Goal: Information Seeking & Learning: Learn about a topic

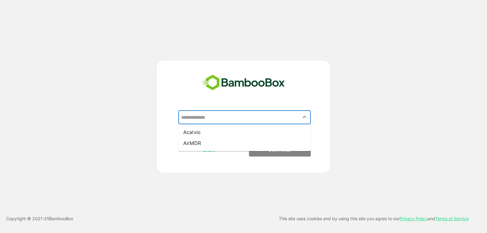
click at [203, 123] on input "text" at bounding box center [245, 117] width 130 height 12
click at [205, 134] on li "Acalvio" at bounding box center [244, 132] width 132 height 11
type input "*******"
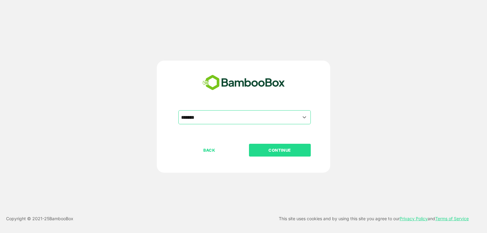
click at [270, 155] on button "CONTINUE" at bounding box center [280, 150] width 62 height 13
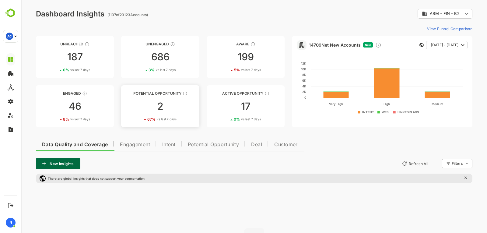
click at [160, 110] on div "2" at bounding box center [160, 106] width 78 height 10
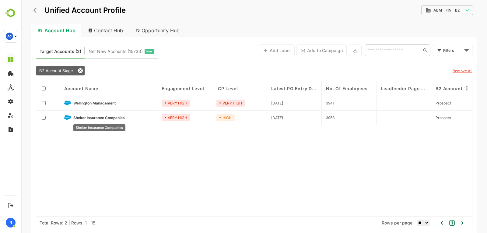
click at [109, 119] on span "Shelter Insurance Companies" at bounding box center [98, 117] width 51 height 5
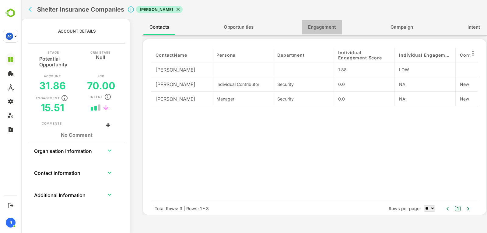
click at [316, 30] on span "Engagement" at bounding box center [322, 27] width 28 height 8
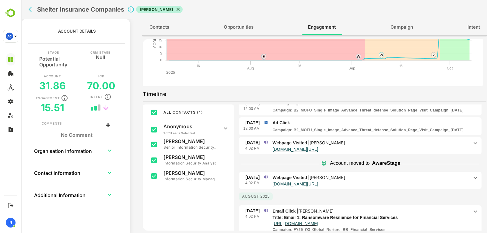
scroll to position [99, 0]
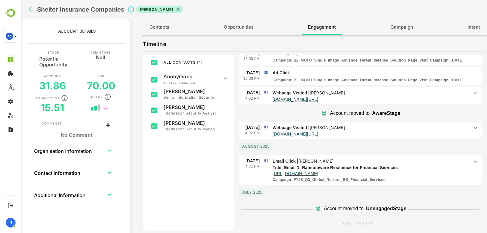
click at [222, 72] on div "Anonymous 1 of 1 Leads Selected" at bounding box center [189, 78] width 82 height 16
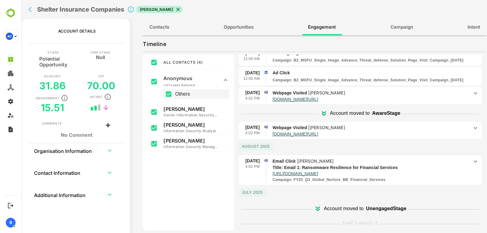
click at [222, 72] on div "Anonymous 1 of 1 Leads Selected" at bounding box center [189, 79] width 82 height 19
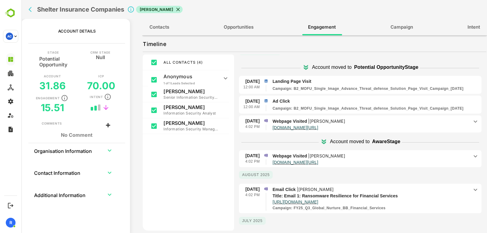
scroll to position [10, 0]
click at [382, 103] on p "Ad Click" at bounding box center [375, 101] width 207 height 6
click at [411, 121] on p "Webpage Visited | [PERSON_NAME]" at bounding box center [370, 121] width 196 height 7
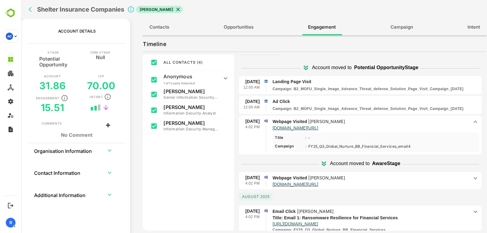
click at [411, 121] on p "Webpage Visited | [PERSON_NAME]" at bounding box center [370, 121] width 196 height 7
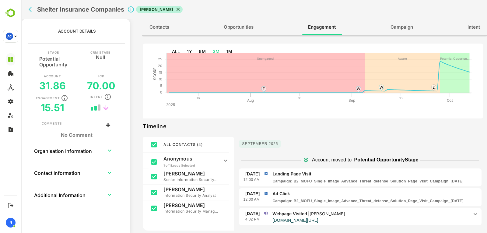
scroll to position [0, 0]
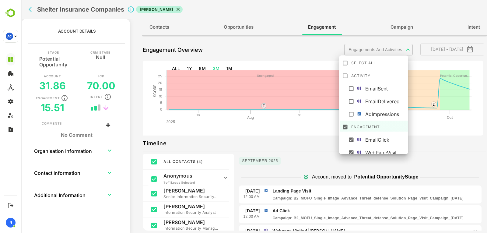
click at [397, 47] on body "**********" at bounding box center [254, 116] width 466 height 233
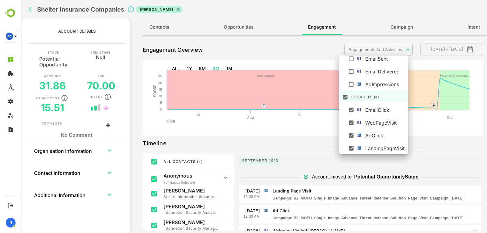
click at [318, 47] on div at bounding box center [254, 116] width 466 height 233
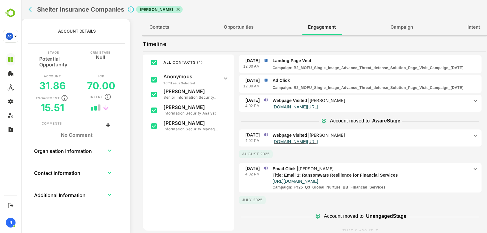
scroll to position [31, 0]
click at [358, 171] on p "Email Click | [PERSON_NAME]" at bounding box center [370, 169] width 196 height 7
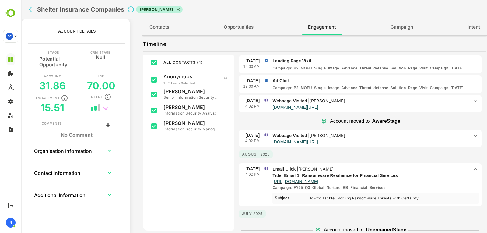
click at [358, 171] on p "Email Click | [PERSON_NAME]" at bounding box center [370, 169] width 196 height 7
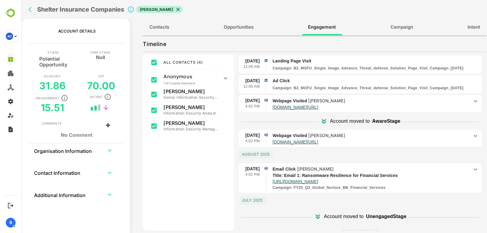
click at [370, 135] on p "Webpage Visited | [PERSON_NAME]" at bounding box center [370, 135] width 196 height 7
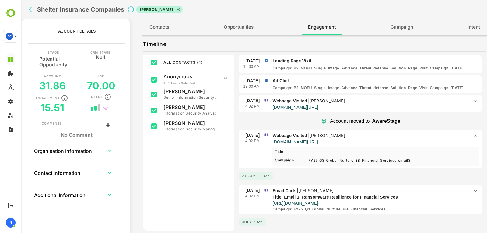
click at [370, 135] on p "Webpage Visited | [PERSON_NAME]" at bounding box center [370, 135] width 196 height 7
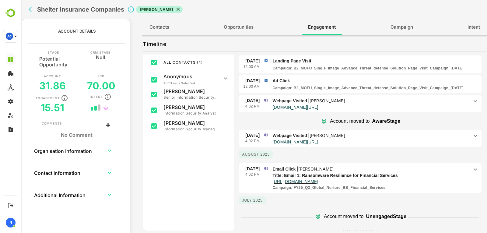
click at [387, 134] on p "Webpage Visited | [PERSON_NAME]" at bounding box center [370, 135] width 196 height 7
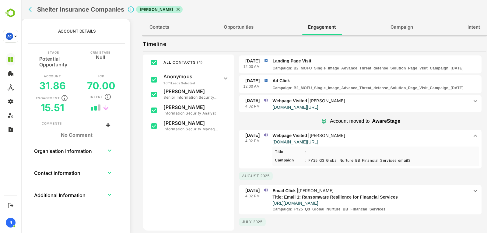
click at [387, 134] on p "Webpage Visited | [PERSON_NAME]" at bounding box center [370, 135] width 196 height 7
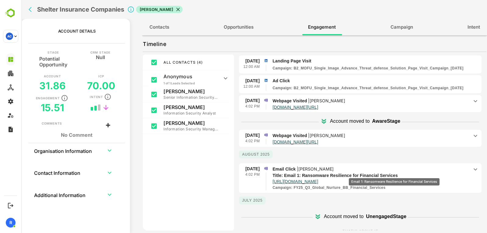
click at [394, 174] on p "Title: Email 1: Ransomware Resilience for Financial Services" at bounding box center [365, 175] width 186 height 6
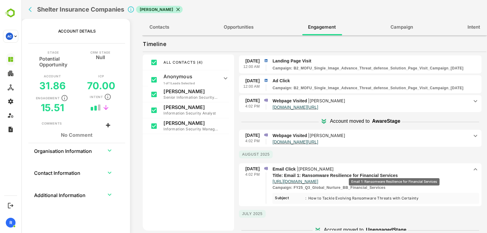
click at [394, 174] on p "Title: Email 1: Ransomware Resilience for Financial Services" at bounding box center [365, 175] width 186 height 6
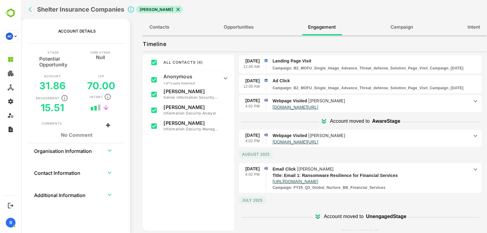
click at [397, 130] on div "[DATE] 4:02 PM Webpage Visited | [PERSON_NAME] [DOMAIN_NAME][URL] Title : - Les…" at bounding box center [360, 139] width 243 height 18
click at [395, 133] on p "Webpage Visited | [PERSON_NAME]" at bounding box center [370, 135] width 196 height 7
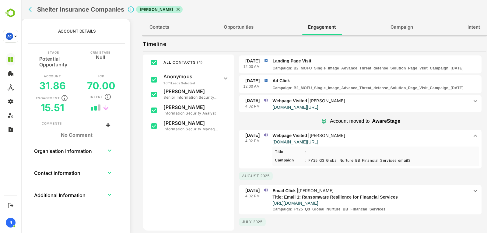
click at [395, 133] on p "Webpage Visited | [PERSON_NAME]" at bounding box center [370, 135] width 196 height 7
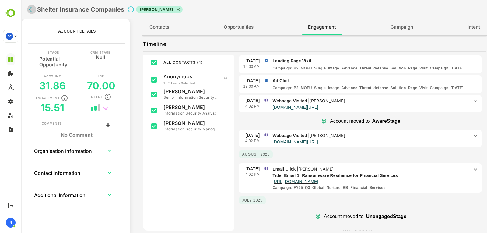
click at [29, 11] on icon "back" at bounding box center [32, 9] width 6 height 6
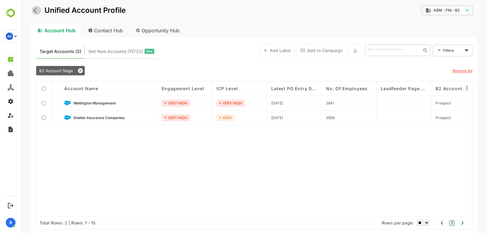
click at [35, 14] on button "back" at bounding box center [36, 10] width 9 height 9
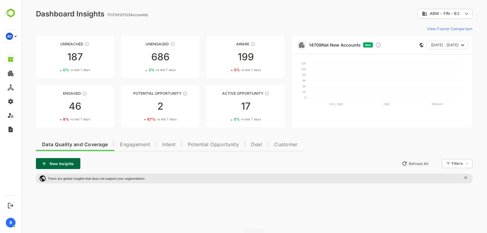
scroll to position [10, 0]
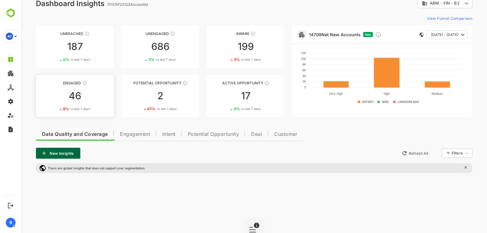
click at [107, 85] on div "Engaged" at bounding box center [75, 83] width 78 height 5
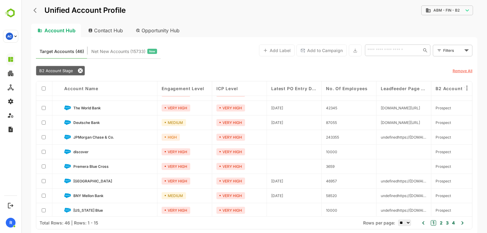
scroll to position [0, 0]
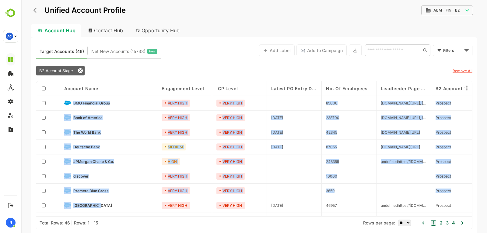
drag, startPoint x: 73, startPoint y: 101, endPoint x: 114, endPoint y: 202, distance: 109.2
click at [114, 202] on div "Account Name Engagement Level ICP Level Latest PO Entry Date No. of Employees L…" at bounding box center [254, 148] width 436 height 135
copy div "BMO Financial Group VERY HIGH VERY HIGH 85000 [DOMAIN_NAME][URL], [DOMAIN_NAME]…"
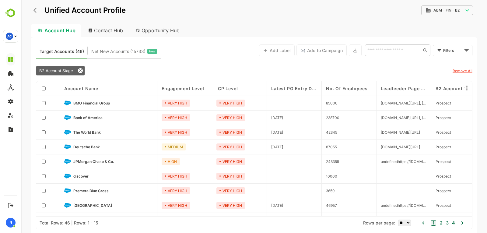
click at [130, 74] on div "B2 Account Stage" at bounding box center [237, 71] width 403 height 10
click at [36, 12] on icon "back" at bounding box center [36, 10] width 6 height 6
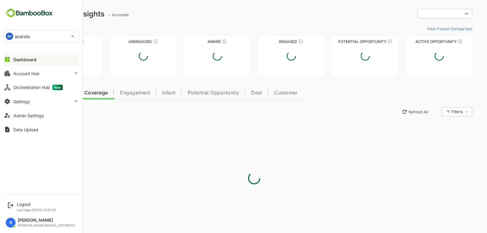
type input "**********"
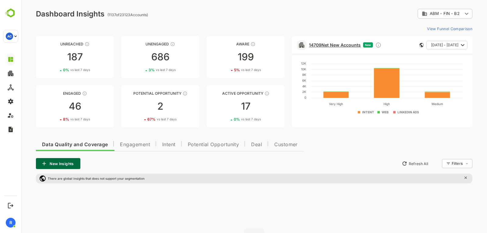
click at [332, 44] on link "14709 Net New Accounts" at bounding box center [335, 44] width 52 height 5
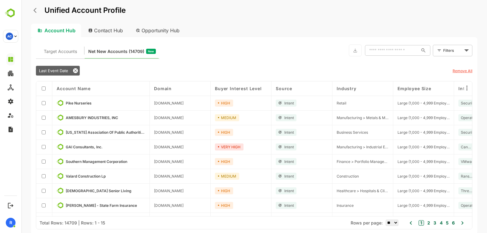
click at [446, 52] on body "Unified Account Profile Account Hub Contact Hub Opportunity Hub Target Accounts…" at bounding box center [254, 116] width 466 height 233
click at [438, 65] on icon at bounding box center [439, 63] width 5 height 5
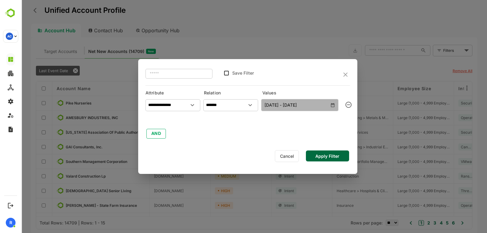
click at [335, 105] on button "[DATE] - [DATE]" at bounding box center [299, 105] width 77 height 12
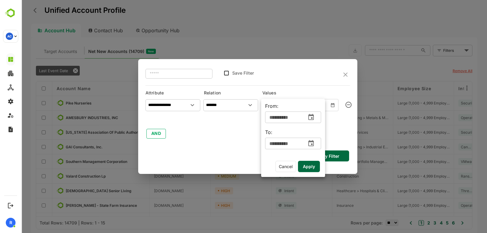
click at [312, 118] on icon "change date" at bounding box center [310, 117] width 5 height 6
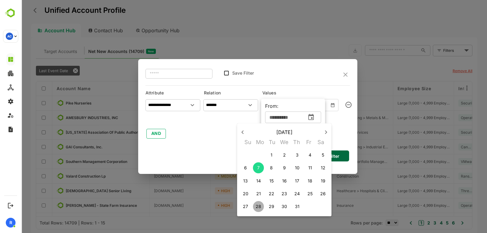
click at [256, 208] on p "28" at bounding box center [258, 206] width 5 height 6
type input "**********"
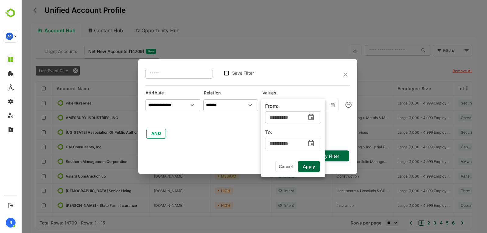
click at [315, 143] on icon "change date" at bounding box center [310, 143] width 7 height 7
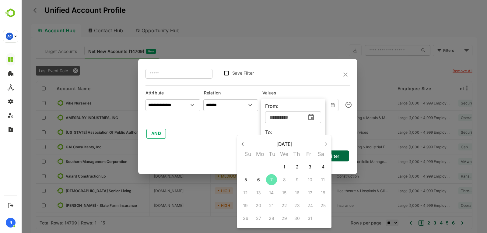
click at [268, 184] on button "7" at bounding box center [271, 179] width 11 height 11
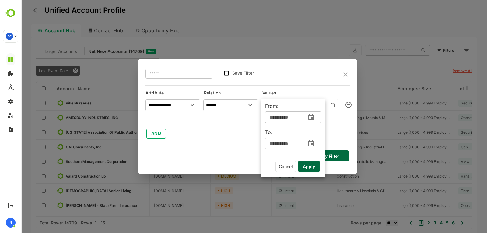
click at [309, 144] on icon "change date" at bounding box center [310, 143] width 7 height 7
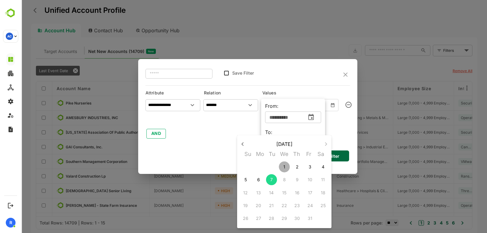
click at [283, 164] on span "1" at bounding box center [284, 167] width 11 height 6
type input "**********"
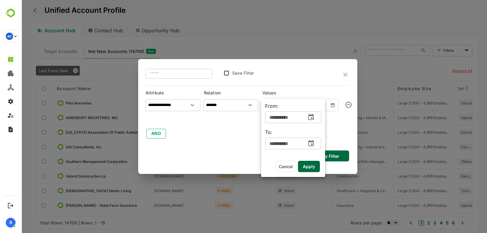
click at [313, 169] on span "Apply" at bounding box center [309, 167] width 12 height 8
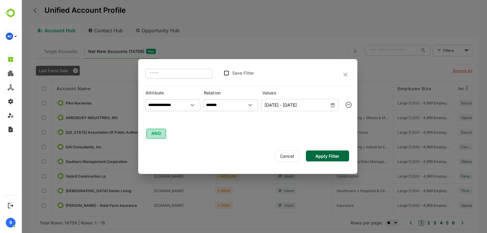
click at [155, 134] on button "AND" at bounding box center [155, 134] width 19 height 10
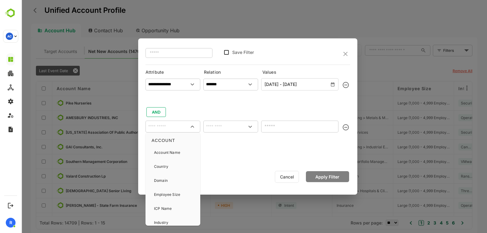
click at [166, 126] on input "text" at bounding box center [173, 126] width 52 height 9
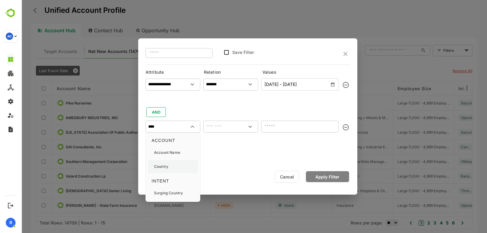
click at [167, 165] on p "Country" at bounding box center [161, 166] width 14 height 5
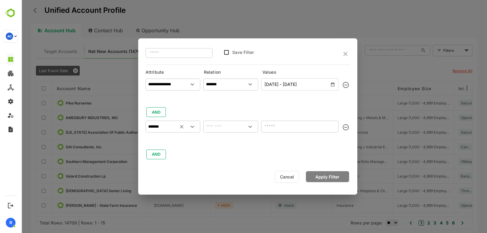
type input "*******"
click at [225, 140] on li "includes" at bounding box center [231, 139] width 52 height 11
type input "********"
click at [276, 124] on input "text" at bounding box center [295, 125] width 64 height 7
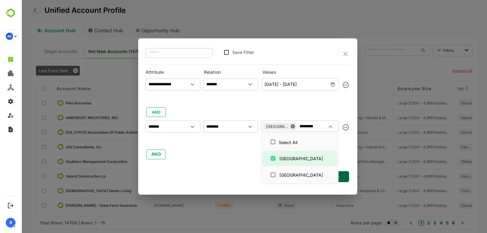
type input "*********"
click at [241, 167] on div "**********" at bounding box center [247, 116] width 219 height 156
click at [316, 128] on input "*********" at bounding box center [312, 125] width 28 height 7
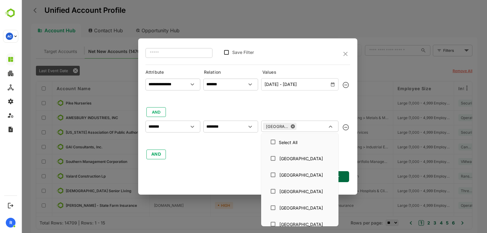
scroll to position [1999, 0]
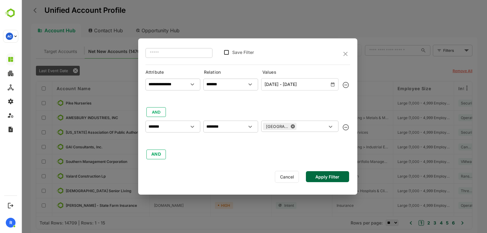
click at [175, 159] on div "**********" at bounding box center [247, 118] width 205 height 84
click at [161, 152] on button "AND" at bounding box center [155, 154] width 19 height 10
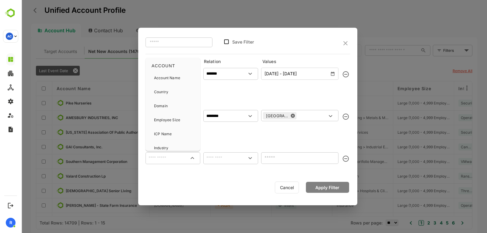
click at [162, 157] on input "text" at bounding box center [173, 157] width 52 height 7
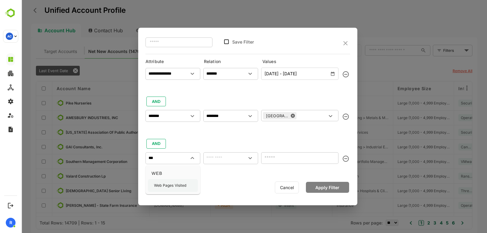
click at [173, 186] on p "Web Pages Visited" at bounding box center [170, 185] width 33 height 5
type input "**********"
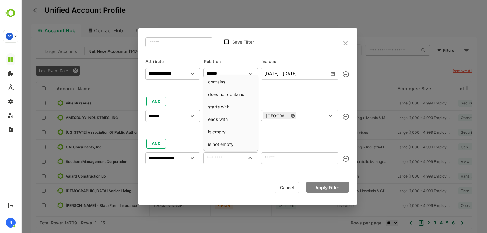
click at [212, 156] on input "text" at bounding box center [231, 157] width 52 height 7
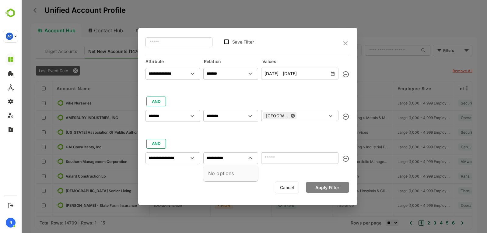
click at [228, 160] on input "**********" at bounding box center [231, 157] width 52 height 7
click at [224, 172] on li "contains" at bounding box center [231, 171] width 52 height 11
type input "********"
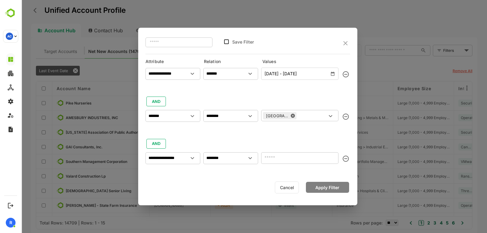
click at [267, 161] on input "text" at bounding box center [299, 158] width 77 height 12
type input "**********"
click at [337, 189] on button "Apply Filter" at bounding box center [327, 187] width 43 height 11
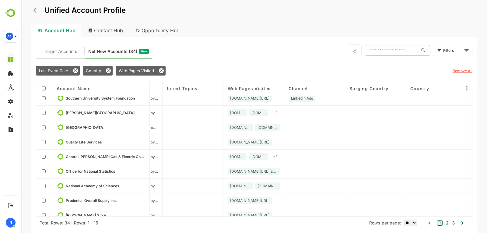
scroll to position [0, 288]
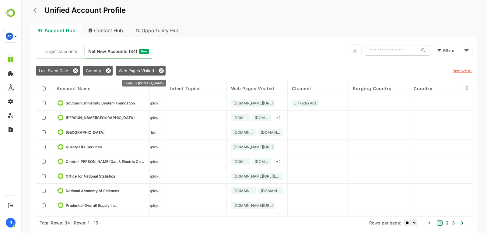
click at [160, 72] on icon at bounding box center [161, 70] width 5 height 5
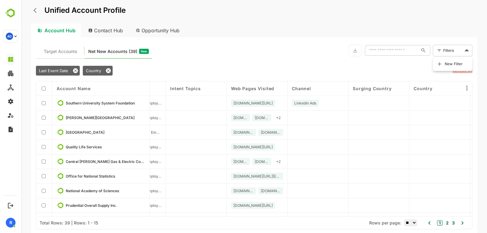
click at [454, 54] on body "Unified Account Profile Account Hub Contact Hub Opportunity Hub Target Accounts…" at bounding box center [254, 116] width 466 height 233
click at [467, 65] on li "New Filter" at bounding box center [452, 63] width 37 height 11
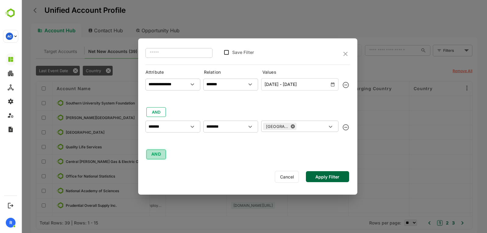
click at [150, 150] on button "AND" at bounding box center [155, 154] width 19 height 10
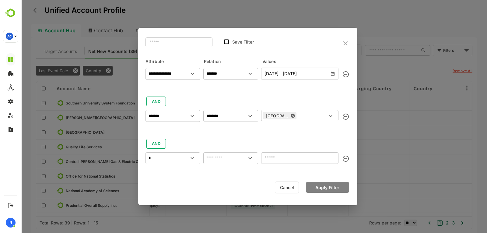
click at [179, 161] on input "*" at bounding box center [173, 157] width 52 height 7
click at [173, 181] on div "Channel" at bounding box center [173, 185] width 50 height 13
type input "*******"
click at [233, 158] on input "text" at bounding box center [231, 157] width 52 height 7
type input "*"
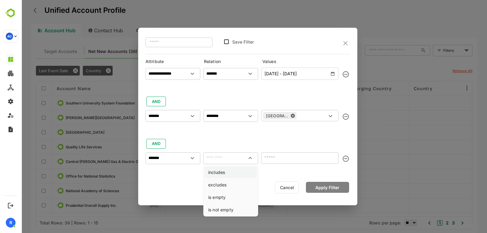
click at [226, 173] on li "includes" at bounding box center [231, 171] width 52 height 11
type input "********"
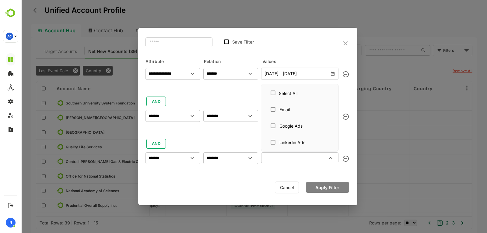
click at [276, 159] on input "text" at bounding box center [295, 157] width 64 height 7
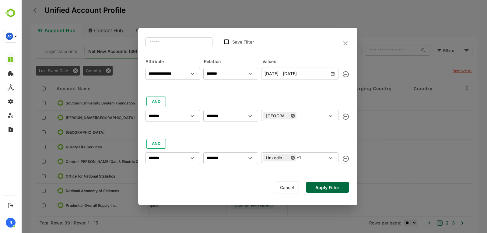
click at [319, 184] on button "Apply Filter" at bounding box center [327, 187] width 43 height 11
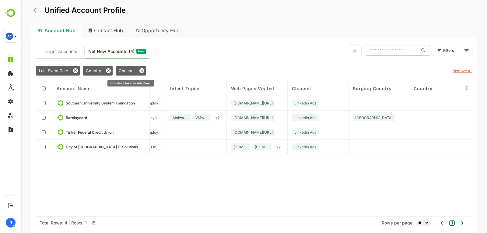
click at [139, 72] on icon at bounding box center [141, 70] width 5 height 5
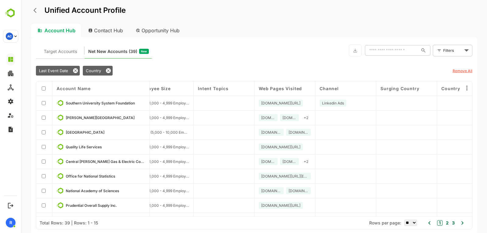
scroll to position [100, 260]
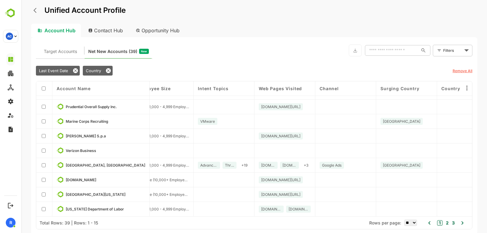
click at [448, 223] on button "2" at bounding box center [446, 222] width 4 height 7
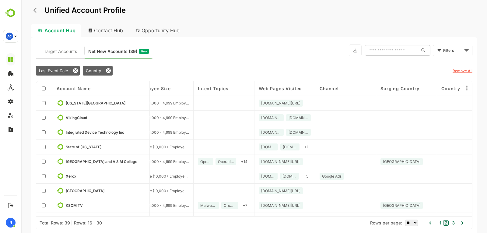
click at [440, 223] on button "1" at bounding box center [439, 222] width 3 height 7
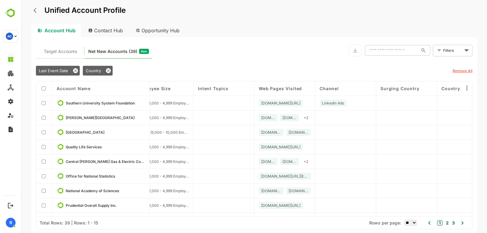
type button "1"
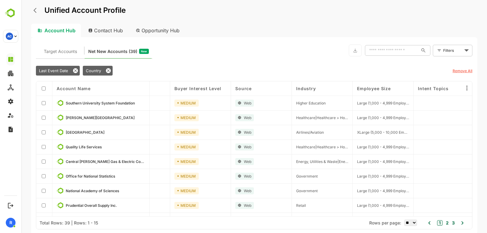
scroll to position [0, 37]
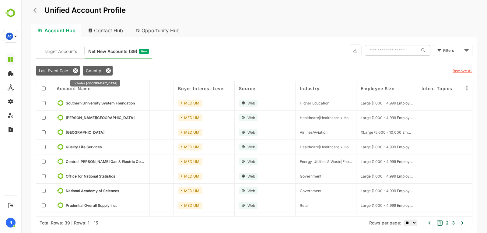
click at [91, 69] on span "Country" at bounding box center [93, 70] width 15 height 5
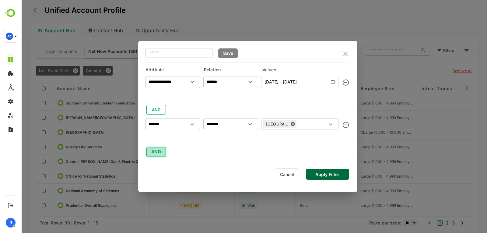
click at [159, 149] on button "AND" at bounding box center [155, 152] width 19 height 10
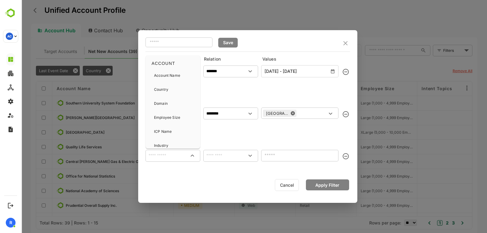
click at [169, 154] on input "text" at bounding box center [173, 155] width 52 height 7
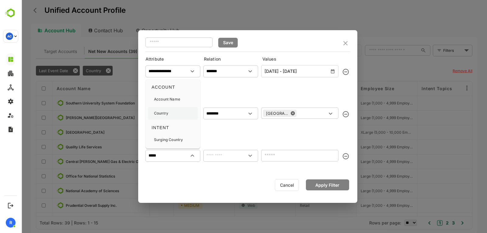
click at [172, 110] on div "Country" at bounding box center [173, 113] width 50 height 13
type input "*******"
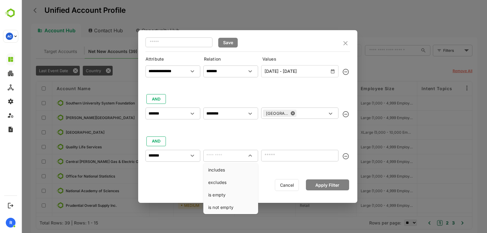
click at [220, 157] on input "text" at bounding box center [231, 155] width 52 height 7
click at [229, 170] on li "includes" at bounding box center [231, 169] width 52 height 11
type input "********"
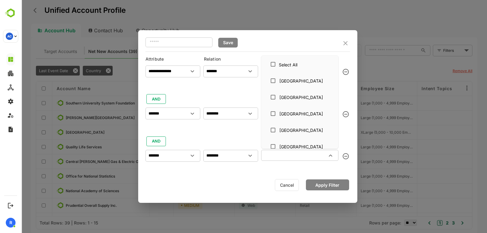
click at [289, 157] on input "text" at bounding box center [295, 155] width 64 height 7
click at [182, 156] on icon "Clear" at bounding box center [182, 156] width 4 height 4
click at [182, 156] on input "*******" at bounding box center [173, 155] width 52 height 7
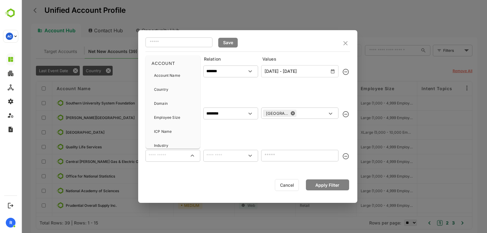
click at [182, 156] on input "text" at bounding box center [173, 155] width 52 height 7
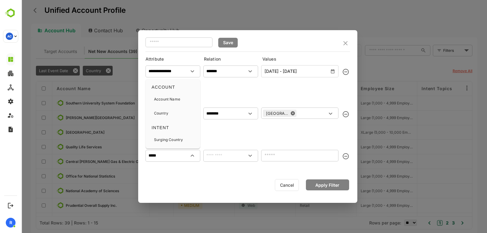
type input "*****"
click at [287, 188] on button "Cancel" at bounding box center [287, 185] width 24 height 12
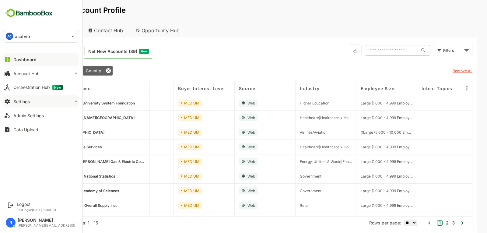
click at [32, 105] on button "Settings" at bounding box center [41, 101] width 76 height 12
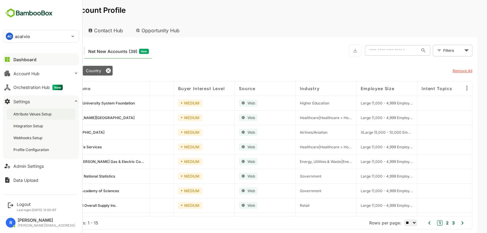
click at [30, 115] on div "Attribute Values Setup" at bounding box center [32, 113] width 39 height 5
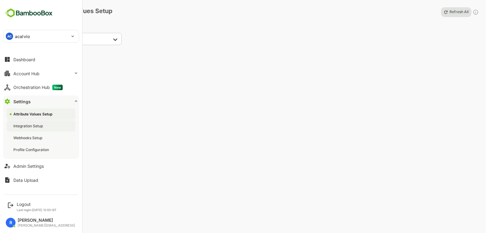
click at [32, 130] on div "Integration Setup" at bounding box center [41, 125] width 69 height 11
click at [30, 153] on div "Profile Configuration" at bounding box center [41, 149] width 69 height 11
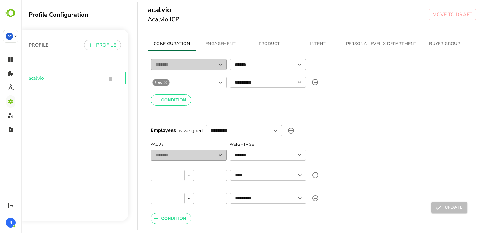
scroll to position [434, 0]
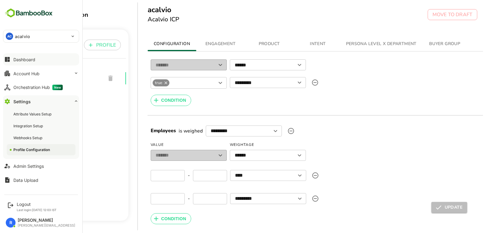
click at [45, 61] on button "Dashboard" at bounding box center [41, 59] width 76 height 12
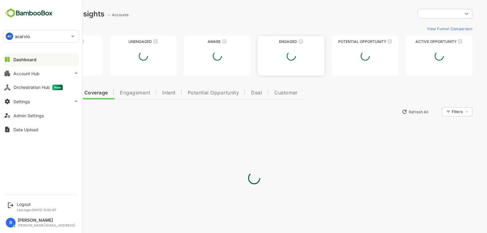
type input "**********"
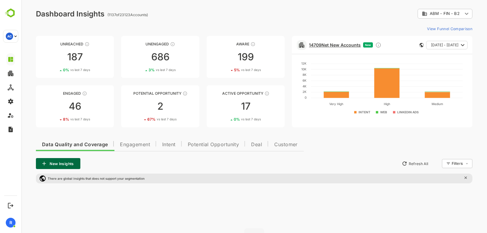
click at [351, 44] on link "14709 Net New Accounts" at bounding box center [335, 44] width 52 height 5
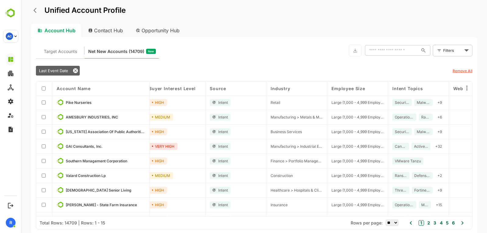
scroll to position [0, 66]
click at [62, 72] on span "Last Event Date" at bounding box center [53, 70] width 29 height 5
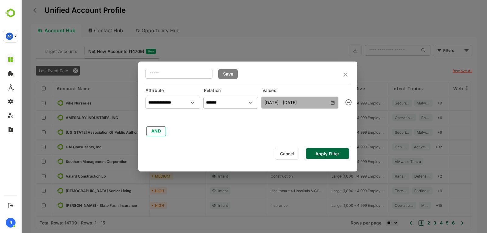
click at [334, 107] on button "[DATE] - [DATE]" at bounding box center [299, 102] width 77 height 12
click at [330, 99] on span "[DATE] - [DATE]" at bounding box center [299, 103] width 71 height 8
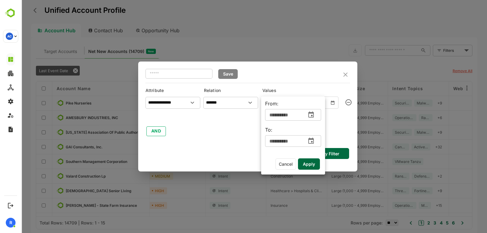
click at [315, 114] on icon "change date" at bounding box center [310, 114] width 7 height 7
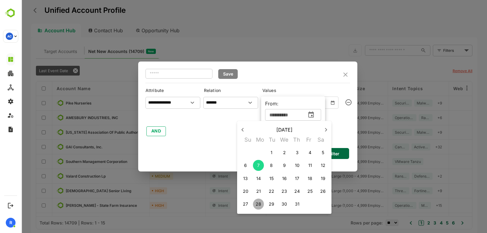
click at [258, 202] on p "28" at bounding box center [258, 204] width 5 height 6
type input "**********"
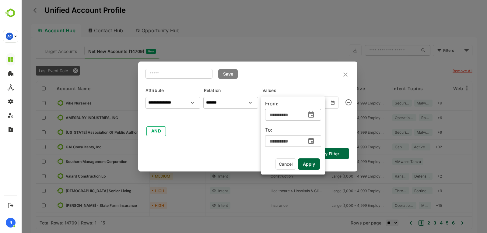
click at [311, 140] on icon "change date" at bounding box center [310, 141] width 5 height 6
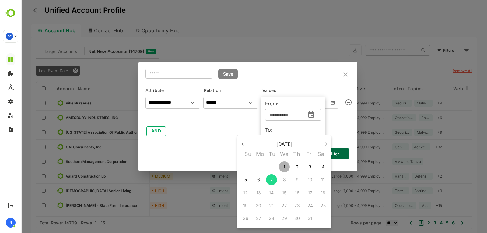
click at [284, 166] on p "1" at bounding box center [284, 167] width 2 height 6
type input "**********"
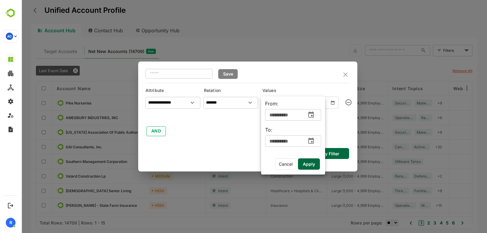
click at [311, 165] on span "Apply" at bounding box center [309, 164] width 12 height 8
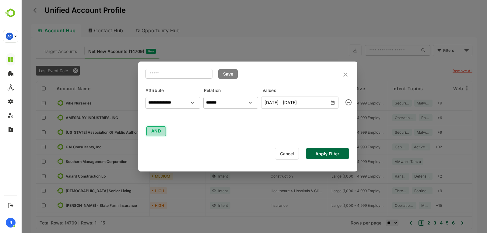
click at [161, 133] on button "AND" at bounding box center [155, 131] width 19 height 10
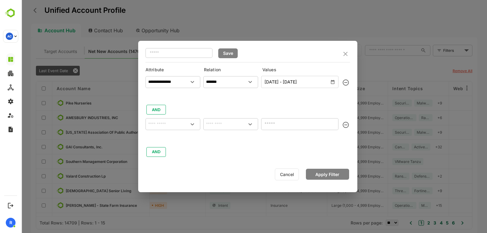
click at [177, 119] on div "​" at bounding box center [172, 124] width 55 height 12
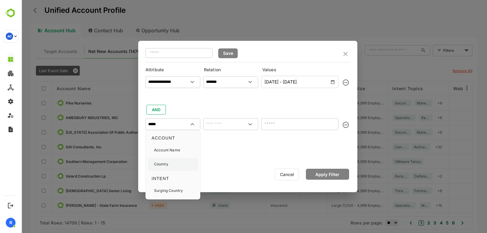
click at [170, 166] on div "Country" at bounding box center [173, 164] width 50 height 13
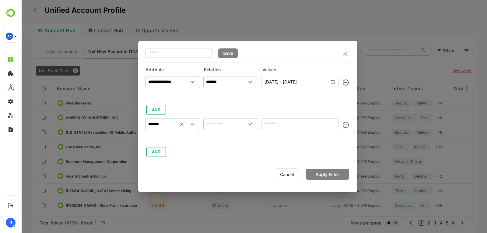
type input "*******"
click at [206, 125] on input "text" at bounding box center [231, 124] width 52 height 9
click at [220, 135] on li "includes" at bounding box center [231, 136] width 52 height 11
type input "********"
click at [269, 128] on div "​" at bounding box center [299, 123] width 77 height 11
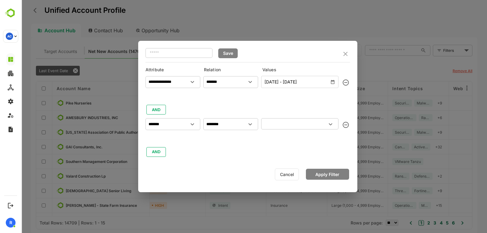
click at [269, 128] on div "​" at bounding box center [299, 123] width 77 height 11
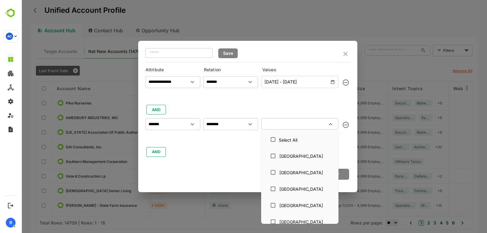
click at [281, 124] on input "text" at bounding box center [295, 123] width 64 height 7
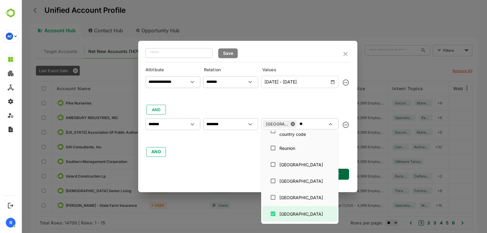
type input "*"
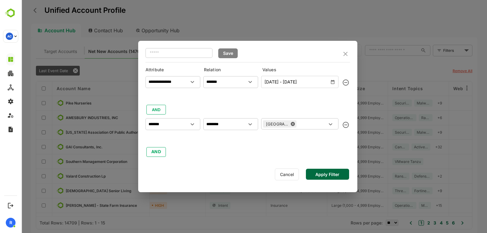
click at [354, 142] on div "**********" at bounding box center [250, 109] width 211 height 95
click at [328, 172] on button "Apply Filter" at bounding box center [327, 174] width 43 height 11
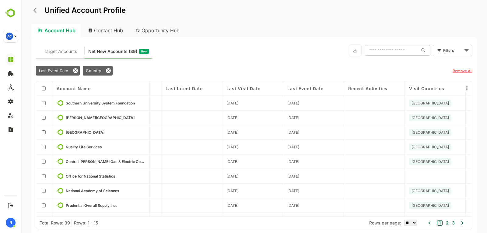
scroll to position [0, 601]
click at [453, 53] on body "Unified Account Profile Account Hub Contact Hub Opportunity Hub Target Accounts…" at bounding box center [254, 116] width 466 height 233
click at [449, 62] on span "New Filter" at bounding box center [454, 63] width 18 height 7
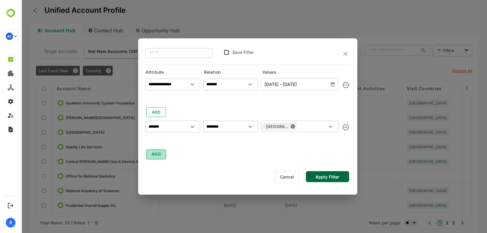
click at [160, 157] on button "AND" at bounding box center [155, 154] width 19 height 10
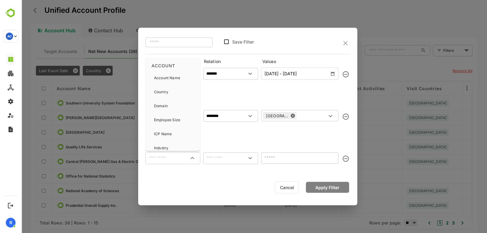
click at [165, 154] on input "text" at bounding box center [173, 157] width 52 height 7
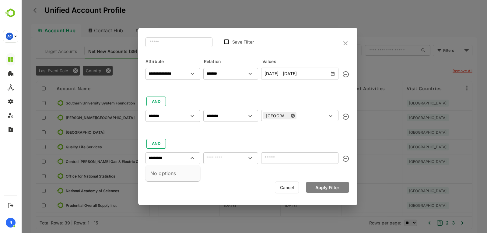
type input "*********"
click at [294, 183] on button "Cancel" at bounding box center [287, 187] width 24 height 12
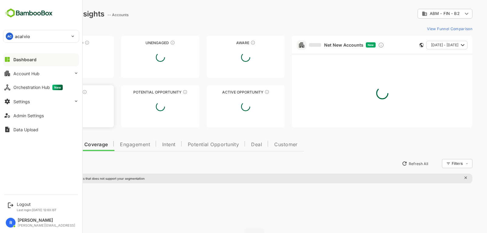
scroll to position [0, 0]
